Goal: Use online tool/utility: Utilize a website feature to perform a specific function

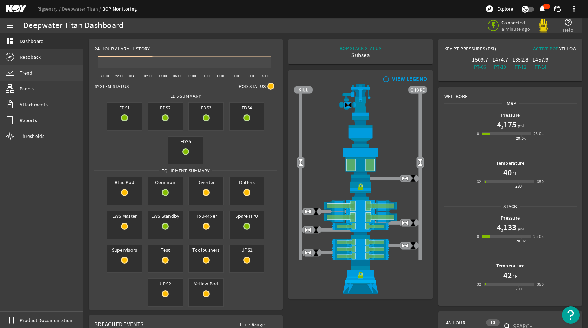
click at [32, 68] on link "Trend" at bounding box center [41, 72] width 83 height 15
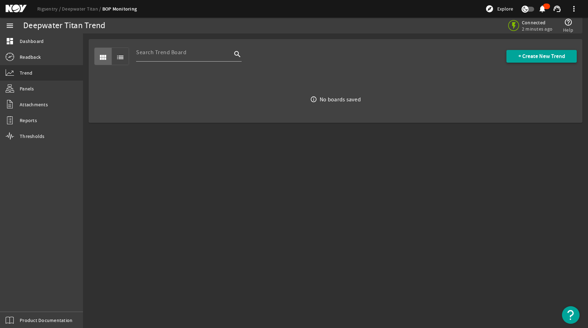
click at [537, 60] on button "+ Create New Trend" at bounding box center [542, 56] width 70 height 13
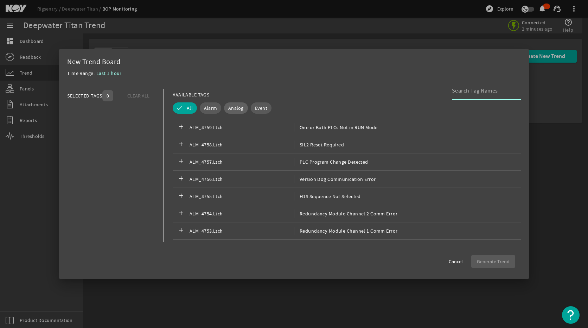
click at [238, 107] on span "Analog" at bounding box center [235, 107] width 15 height 7
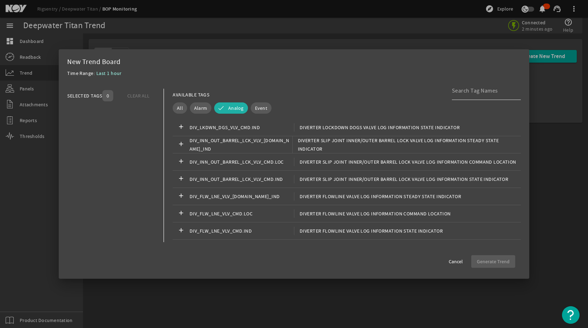
click at [480, 93] on input at bounding box center [483, 91] width 63 height 8
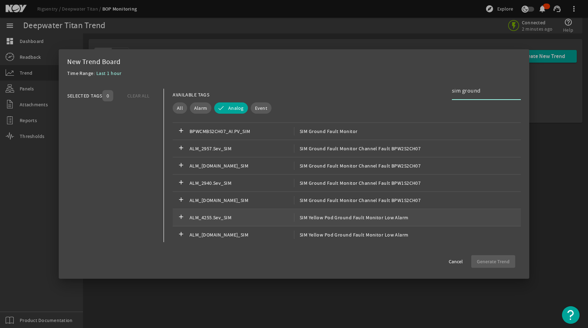
scroll to position [106, 0]
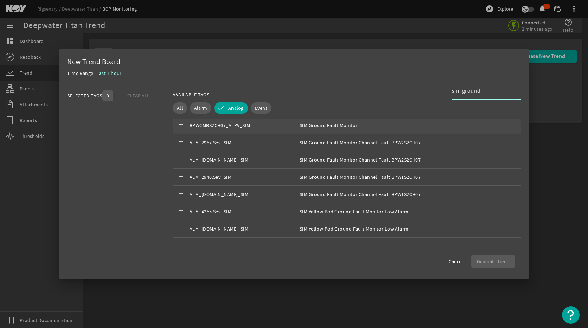
type input "sim ground"
click at [327, 130] on div "add BPWCMBS2CH07_AI.PV_SIM SIM Ground Fault Monitor" at bounding box center [347, 125] width 348 height 17
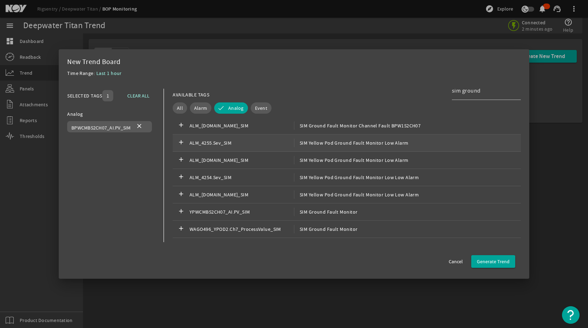
scroll to position [176, 0]
click at [329, 210] on span "SIM Ground Fault Monitor" at bounding box center [326, 210] width 64 height 8
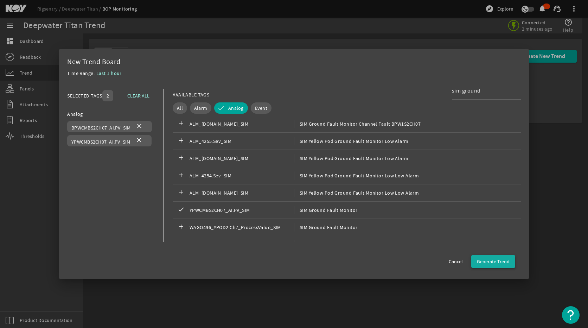
click at [488, 262] on span "Generate Trend" at bounding box center [493, 261] width 33 height 7
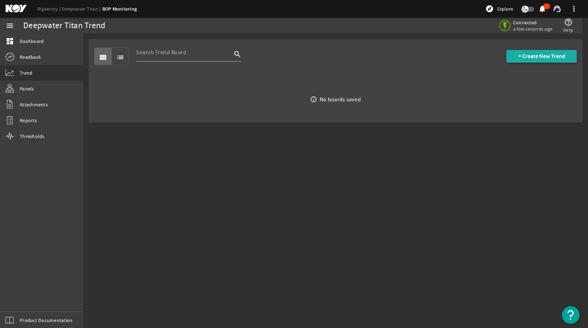
click at [537, 54] on span "+ Create New Trend" at bounding box center [541, 56] width 47 height 7
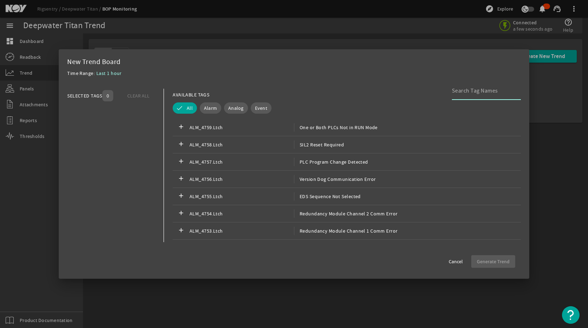
click at [477, 88] on input at bounding box center [483, 91] width 63 height 8
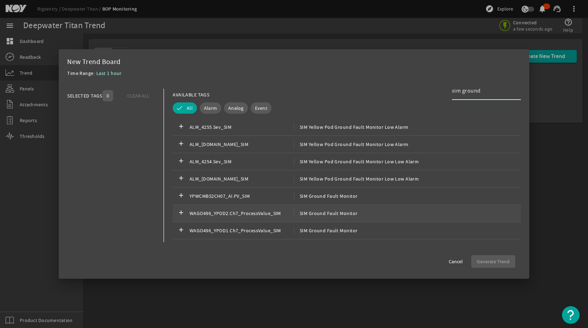
scroll to position [317, 0]
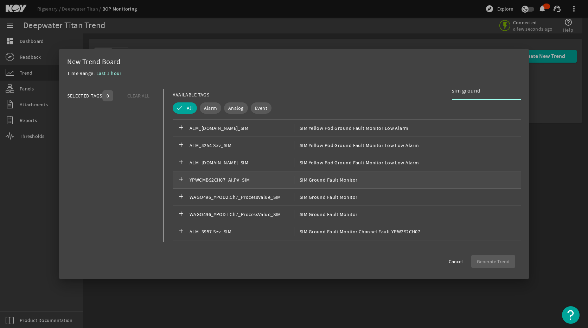
type input "sim ground"
click at [389, 180] on div "add YPWCMBS2CH07_AI.PV_SIM SIM Ground Fault Monitor" at bounding box center [347, 179] width 348 height 17
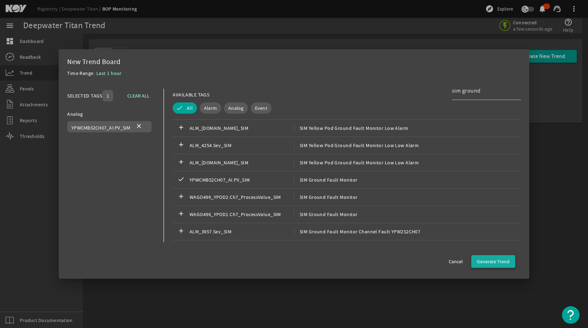
click at [513, 262] on span "button" at bounding box center [493, 261] width 44 height 17
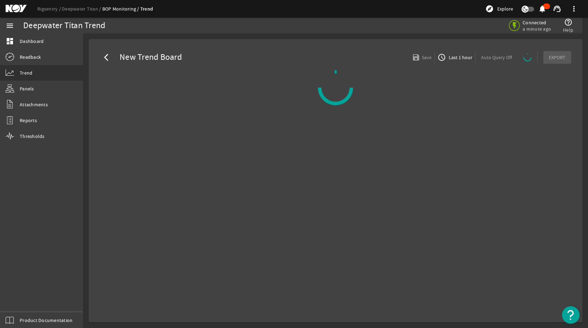
select select "ALL"
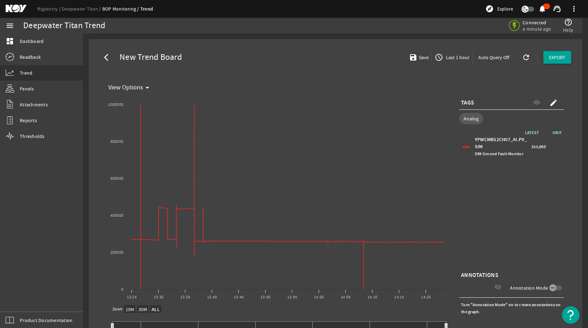
click at [455, 57] on span "Last 1 hour" at bounding box center [457, 57] width 25 height 7
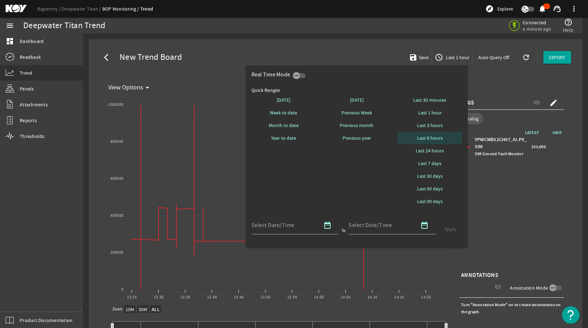
click at [426, 136] on span "Last 6 hours" at bounding box center [430, 137] width 26 height 7
select select "10M"
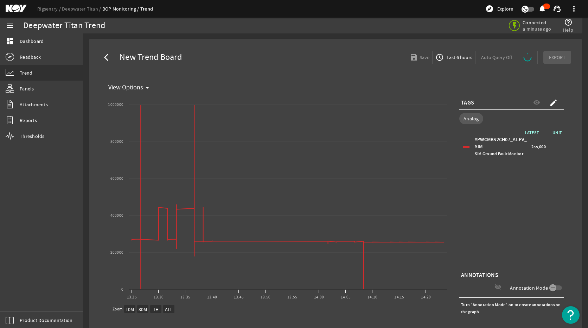
click at [510, 213] on div "LATEST UNIT YPWCMBS2CH07_AI.PV_SIM SIM Ground Fault Monitor 255,000" at bounding box center [511, 199] width 104 height 141
click at [452, 56] on span "Last 6 hours" at bounding box center [458, 57] width 27 height 7
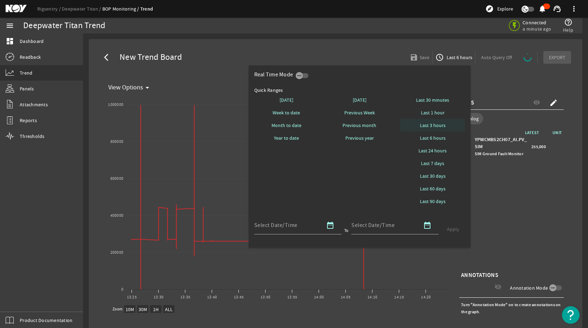
click at [435, 129] on span "Last 3 hours" at bounding box center [433, 125] width 26 height 7
select select "10M"
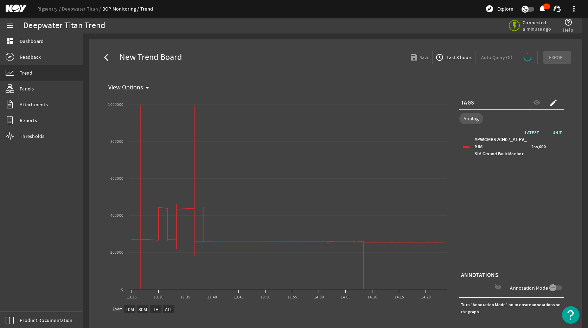
click at [446, 55] on span "Last 3 hours" at bounding box center [458, 57] width 27 height 7
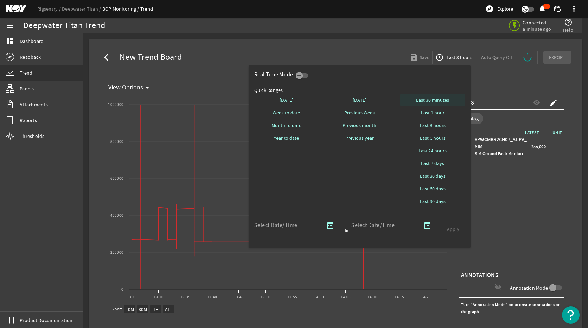
click at [419, 99] on span "Last 30 minutes" at bounding box center [432, 99] width 33 height 7
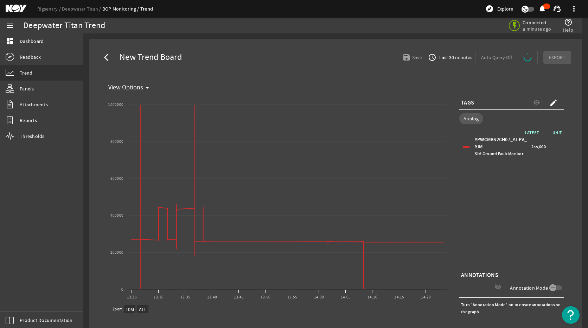
select select "ALL"
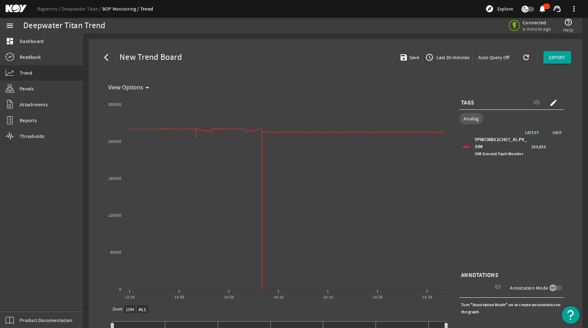
click at [432, 53] on span "access_time Last 30 minutes" at bounding box center [447, 57] width 44 height 8
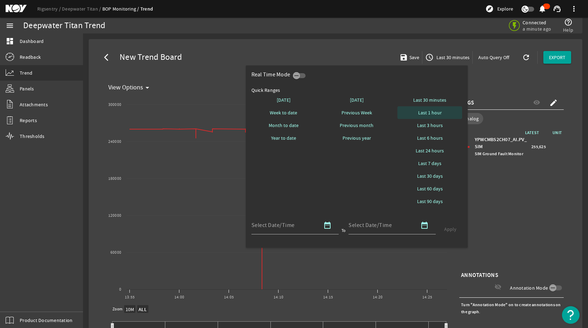
click at [427, 112] on span "Last 1 hour" at bounding box center [430, 112] width 24 height 7
select select "10M"
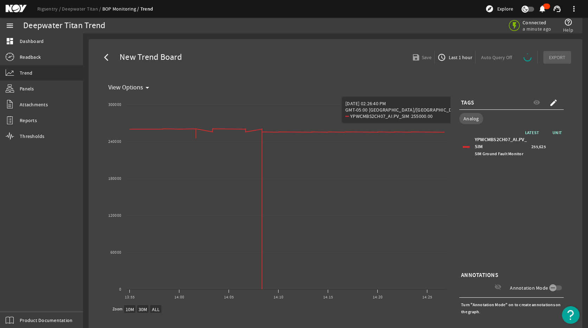
click at [529, 172] on div "LATEST UNIT YPWCMBS2CH07_AI.PV_SIM SIM Ground Fault Monitor 255,625" at bounding box center [511, 199] width 104 height 141
click at [504, 201] on div "LATEST UNIT YPWCMBS2CH07_AI.PV_SIM SIM Ground Fault Monitor 255,625" at bounding box center [511, 199] width 104 height 141
click at [462, 61] on span "access_time Last 1 hour" at bounding box center [455, 57] width 35 height 8
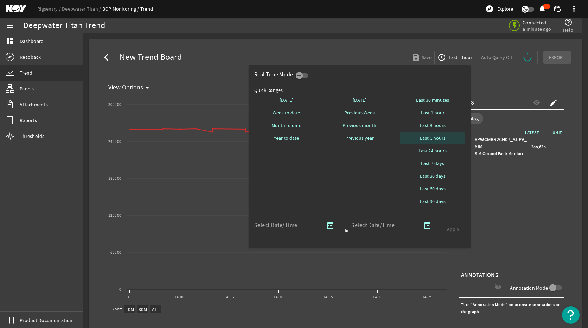
click at [437, 138] on span "Last 6 hours" at bounding box center [433, 137] width 26 height 7
select select "10M"
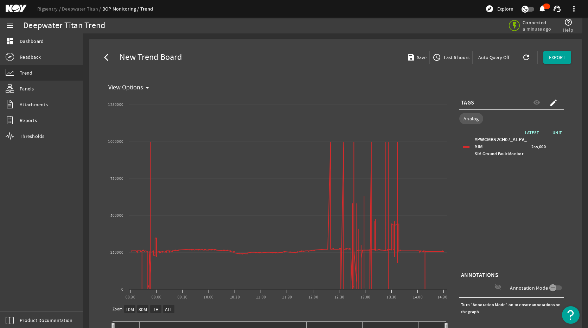
click at [537, 222] on div "LATEST UNIT YPWCMBS2CH07_AI.PV_SIM SIM Ground Fault Monitor 255,000" at bounding box center [511, 199] width 104 height 141
click at [528, 218] on div "LATEST UNIT YPWCMBS2CH07_AI.PV_SIM SIM Ground Fault Monitor 255,000" at bounding box center [511, 199] width 104 height 141
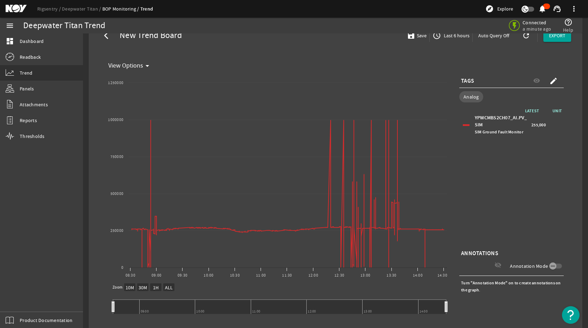
scroll to position [42, 0]
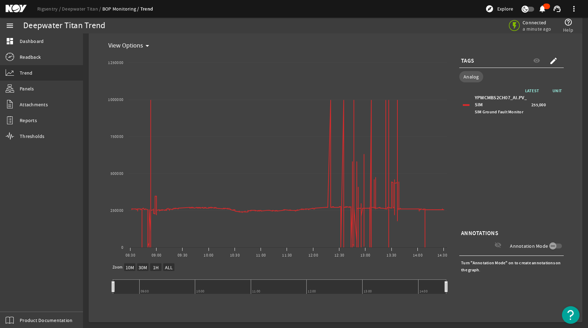
click at [508, 205] on div "LATEST UNIT YPWCMBS2CH07_AI.PV_SIM SIM Ground Fault Monitor 255,000" at bounding box center [511, 157] width 104 height 141
click at [537, 246] on icon "button" at bounding box center [553, 246] width 6 height 6
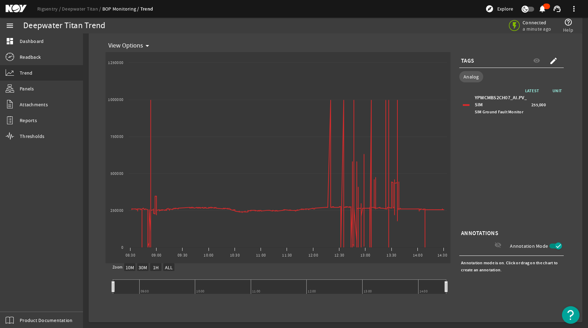
click at [537, 246] on icon "button" at bounding box center [558, 246] width 6 height 6
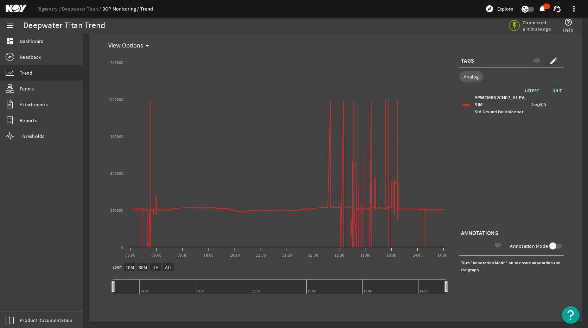
click at [537, 246] on span "button" at bounding box center [555, 245] width 13 height 5
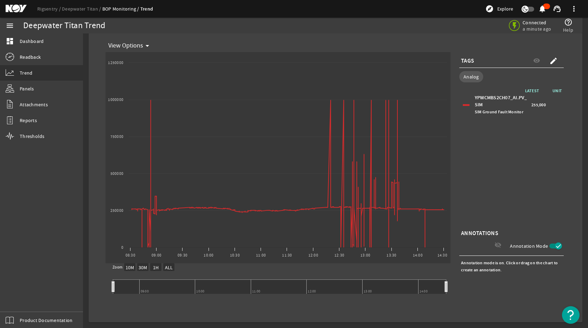
click at [537, 246] on icon "button" at bounding box center [558, 246] width 6 height 6
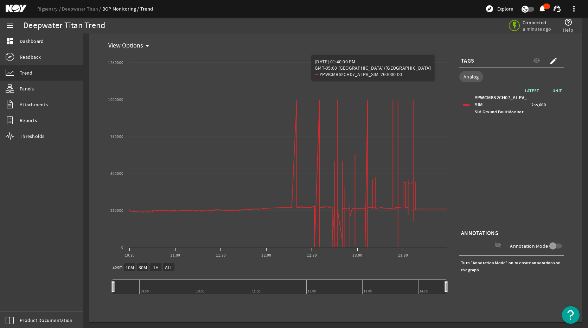
click at [537, 176] on div "LATEST UNIT YPWCMBS2CH07_AI.PV_SIM SIM Ground Fault Monitor 255,000" at bounding box center [511, 157] width 104 height 141
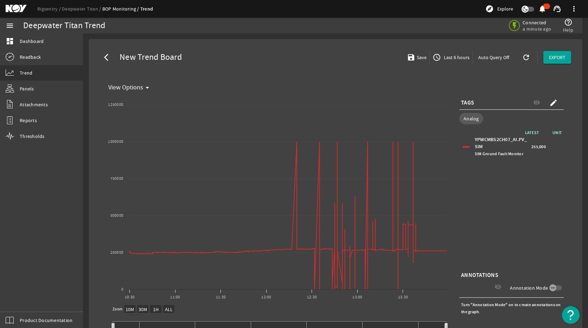
click at [433, 55] on mat-icon "access_time" at bounding box center [437, 57] width 8 height 8
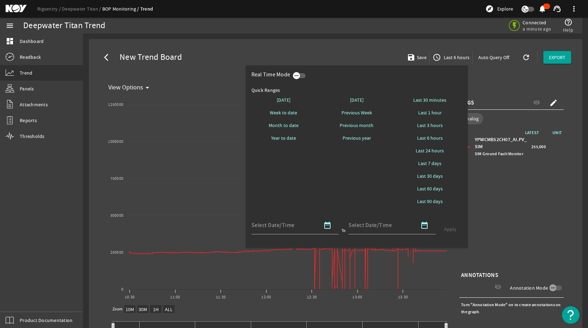
click at [297, 75] on icon "button" at bounding box center [296, 75] width 6 height 6
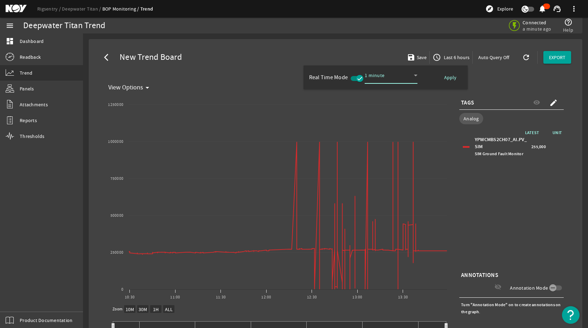
click at [420, 76] on icon at bounding box center [416, 75] width 8 height 8
click at [400, 132] on mat-option "10 minutes" at bounding box center [391, 124] width 53 height 17
click at [392, 77] on div "10 minutes" at bounding box center [389, 75] width 49 height 8
click at [391, 139] on span "15 minutes" at bounding box center [385, 141] width 28 height 8
click at [451, 77] on span "Apply" at bounding box center [450, 77] width 12 height 7
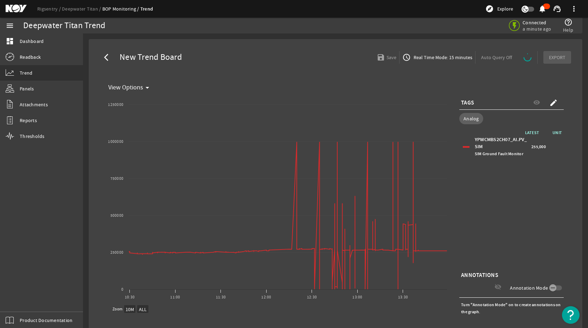
select select "ALL"
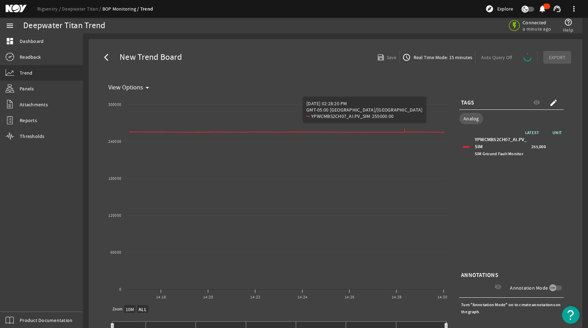
click at [457, 57] on span "Real Time Mode: 15 minutes" at bounding box center [442, 57] width 60 height 7
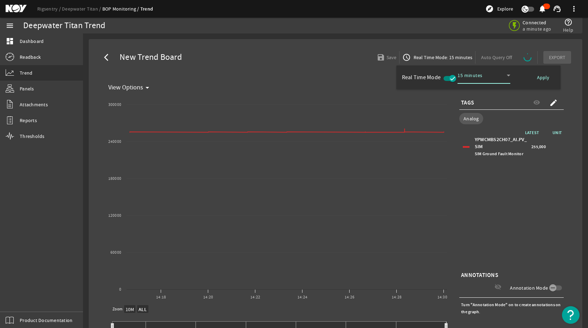
click at [501, 77] on div "15 minutes" at bounding box center [482, 75] width 49 height 8
click at [488, 123] on span "10 minutes" at bounding box center [477, 124] width 28 height 8
click at [537, 78] on span "Apply" at bounding box center [543, 77] width 12 height 7
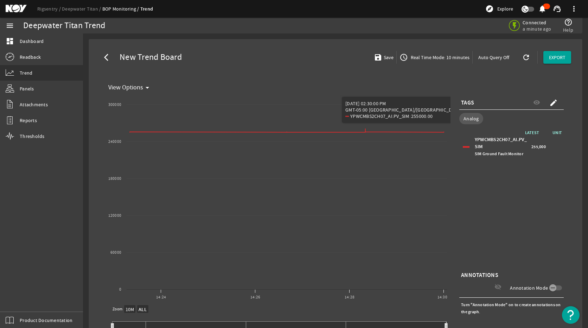
click at [471, 175] on div "LATEST UNIT YPWCMBS2CH07_AI.PV_SIM SIM Ground Fault Monitor 255,000" at bounding box center [511, 199] width 104 height 141
click at [467, 195] on div "LATEST UNIT YPWCMBS2CH07_AI.PV_SIM SIM Ground Fault Monitor 255,000" at bounding box center [511, 199] width 104 height 141
select select "ALL"
